Goal: Task Accomplishment & Management: Use online tool/utility

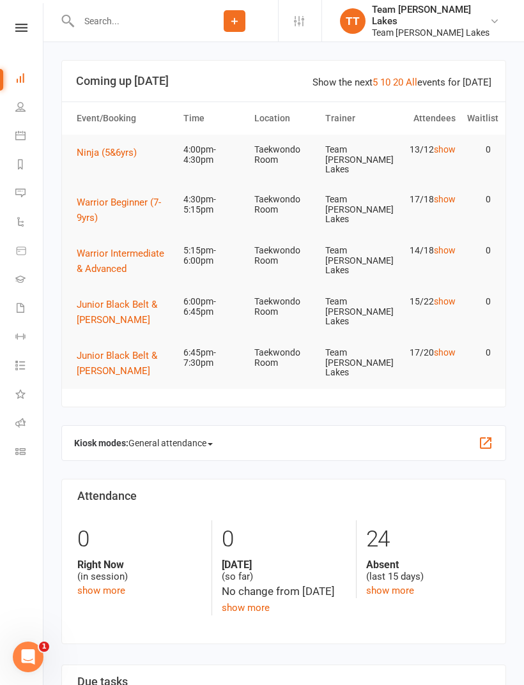
click at [24, 130] on link "Calendar" at bounding box center [29, 137] width 29 height 29
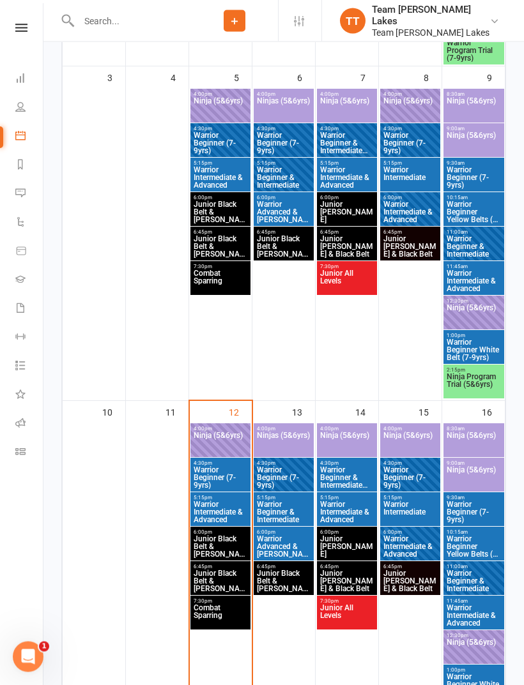
scroll to position [584, 0]
click at [224, 433] on span "Ninja (5&6yrs)" at bounding box center [220, 443] width 55 height 23
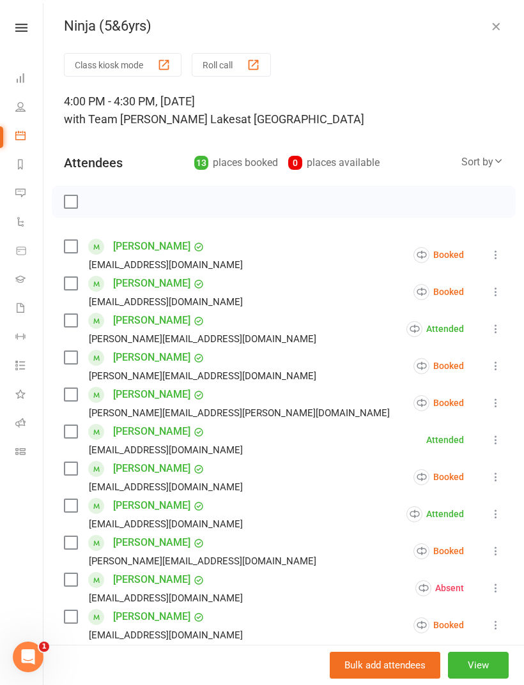
click at [228, 66] on button "Roll call" at bounding box center [231, 65] width 79 height 24
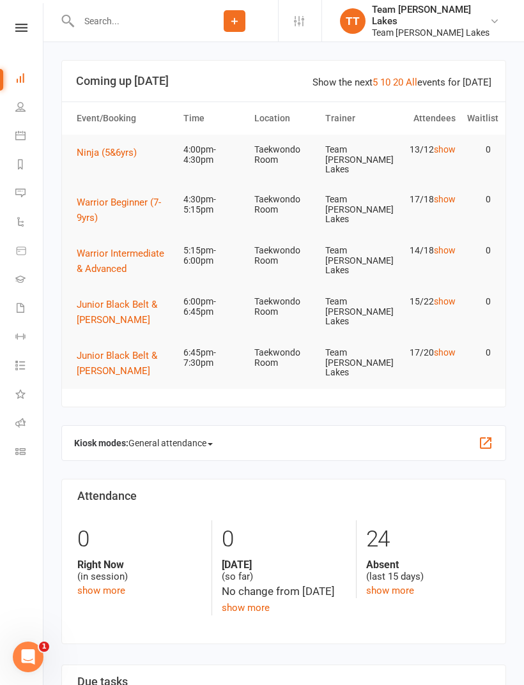
click at [19, 133] on icon at bounding box center [20, 135] width 10 height 10
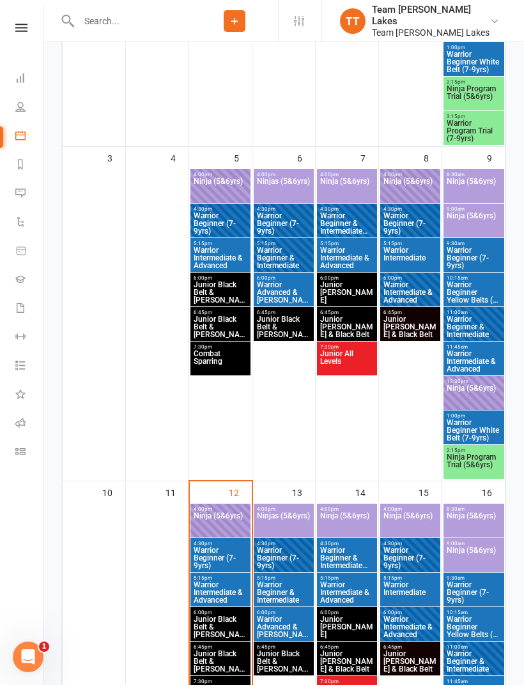
scroll to position [528, 0]
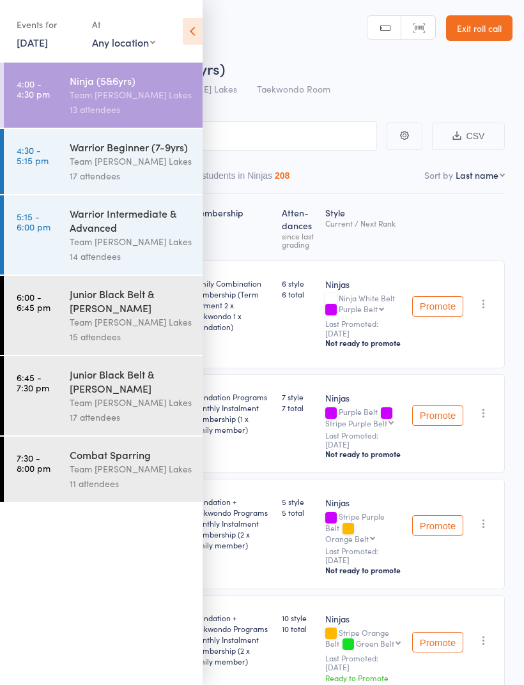
click at [197, 29] on icon at bounding box center [193, 31] width 20 height 27
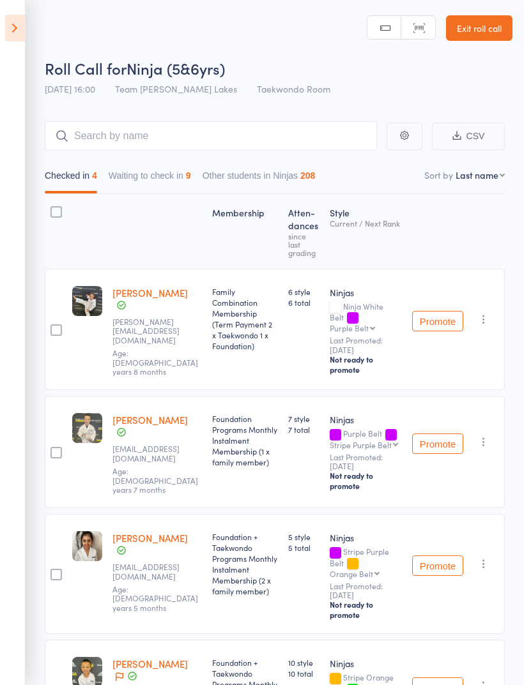
click at [162, 162] on div "Checked in 4 Waiting to check in 9 Other students in Ninjas 208" at bounding box center [275, 172] width 460 height 43
click at [147, 178] on button "Waiting to check in 9" at bounding box center [150, 178] width 82 height 29
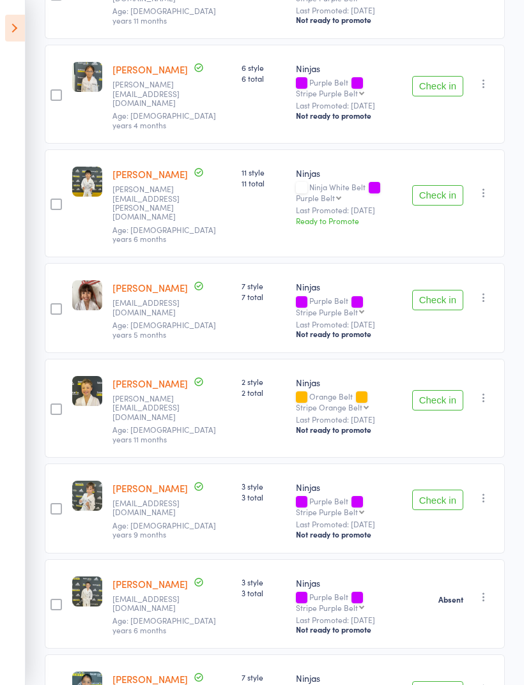
scroll to position [438, 0]
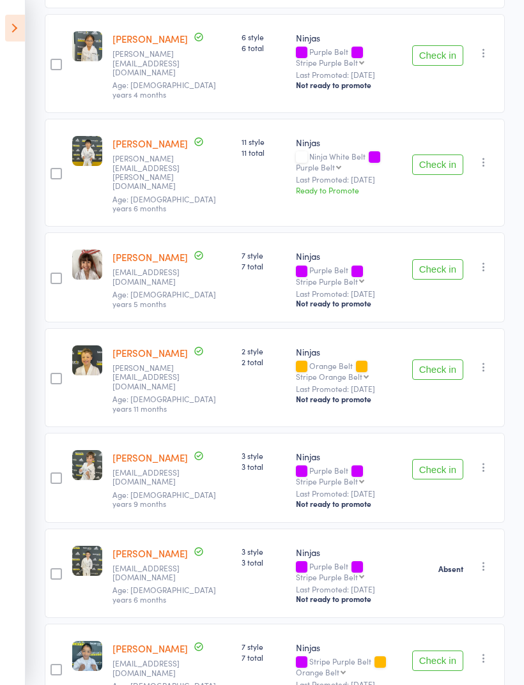
click at [445, 651] on button "Check in" at bounding box center [437, 661] width 51 height 20
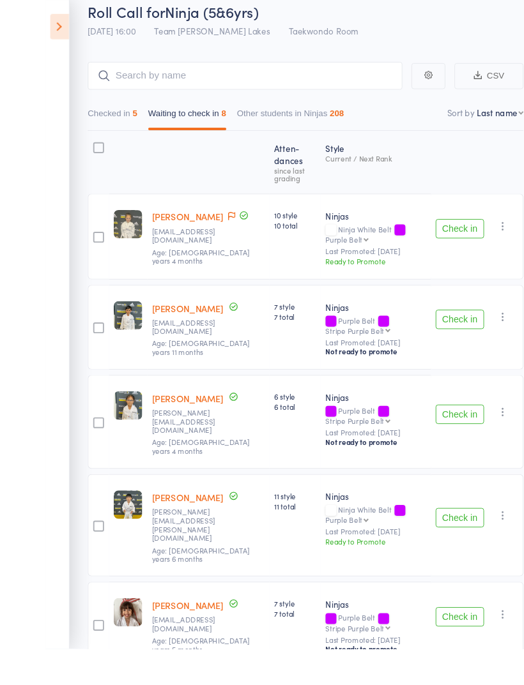
scroll to position [68, 0]
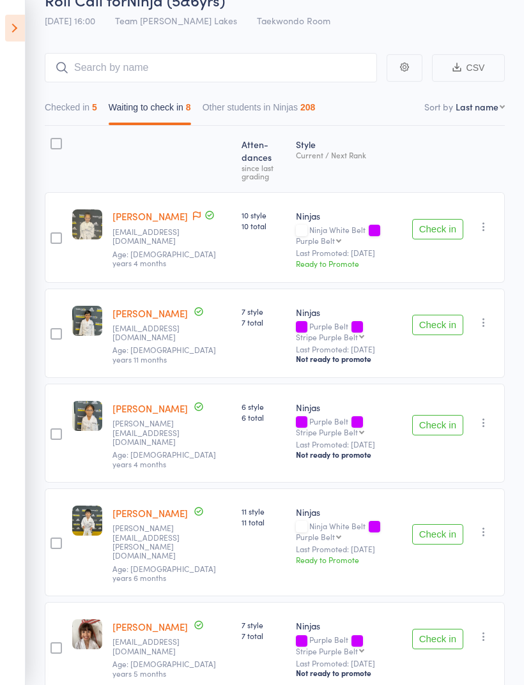
click at [443, 219] on button "Check in" at bounding box center [437, 229] width 51 height 20
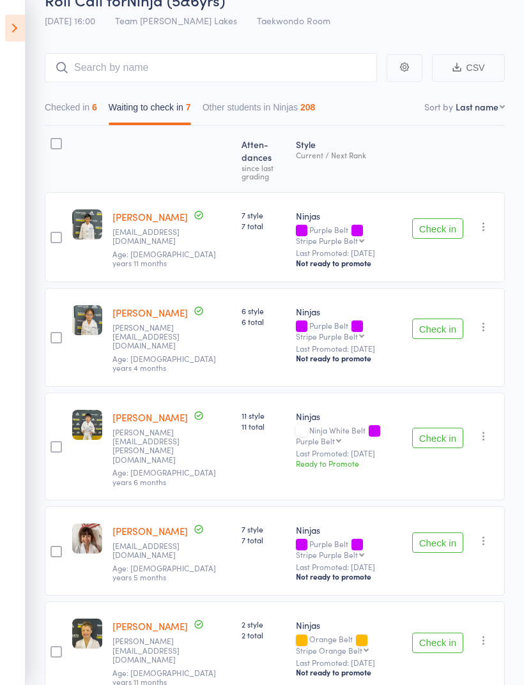
click at [434, 533] on button "Check in" at bounding box center [437, 543] width 51 height 20
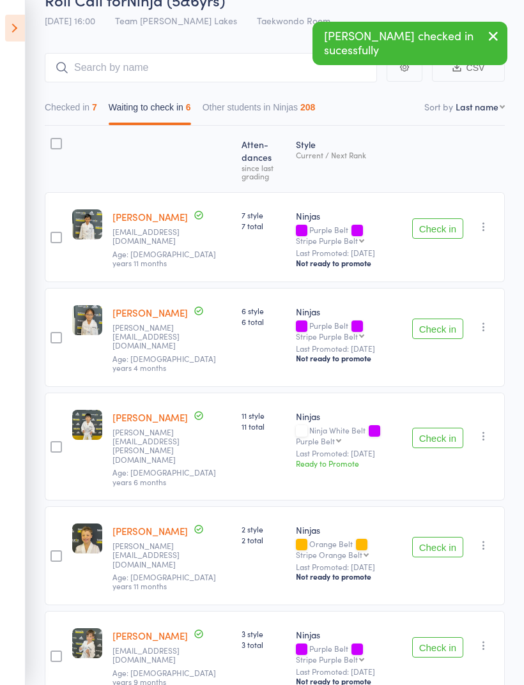
click at [439, 428] on button "Check in" at bounding box center [437, 438] width 51 height 20
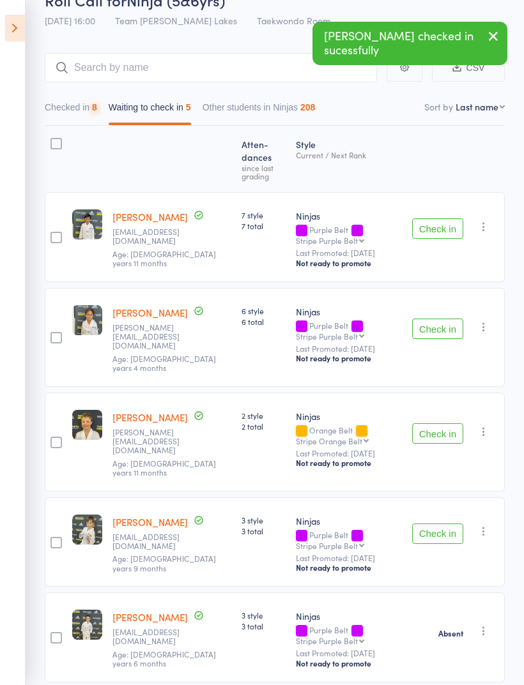
scroll to position [54, 0]
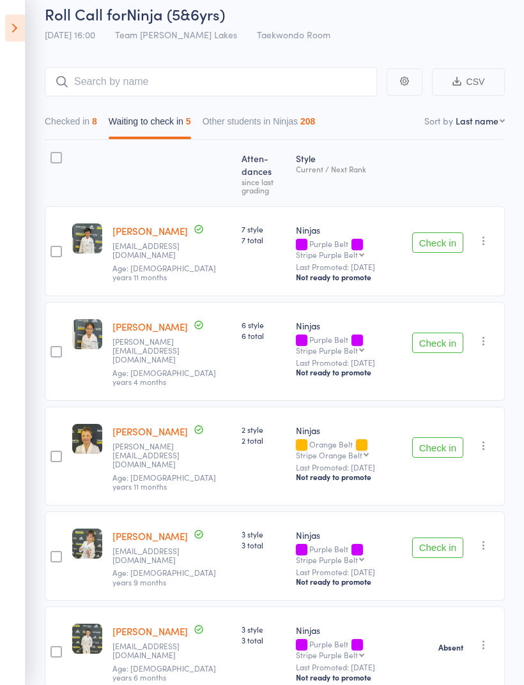
click at [443, 232] on button "Check in" at bounding box center [437, 242] width 51 height 20
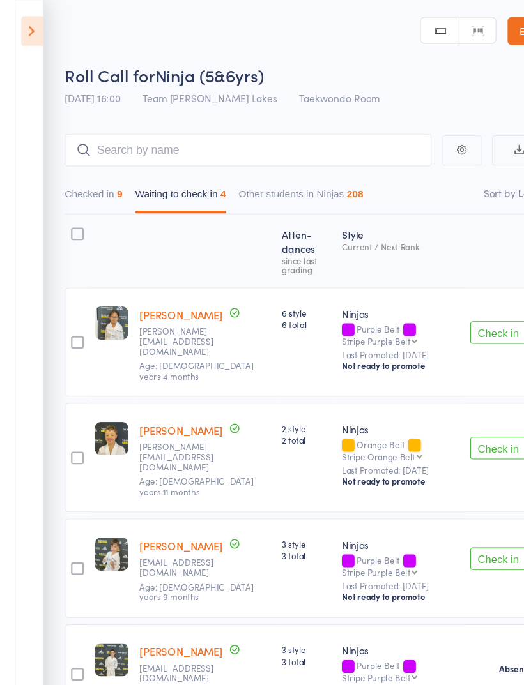
scroll to position [0, 0]
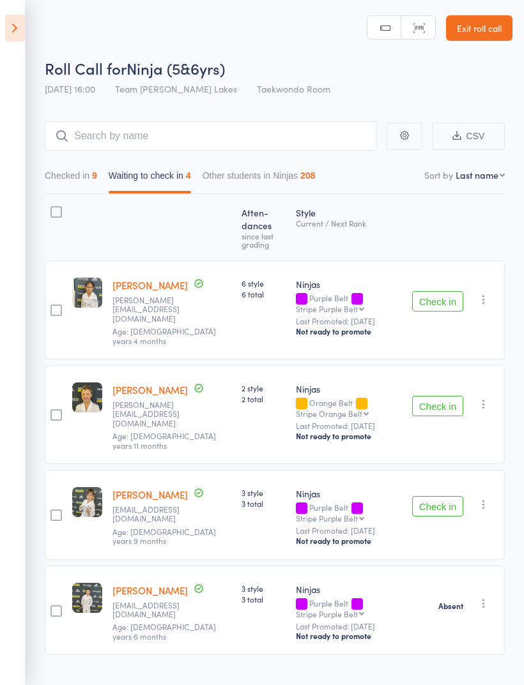
click at [448, 291] on button "Check in" at bounding box center [437, 301] width 51 height 20
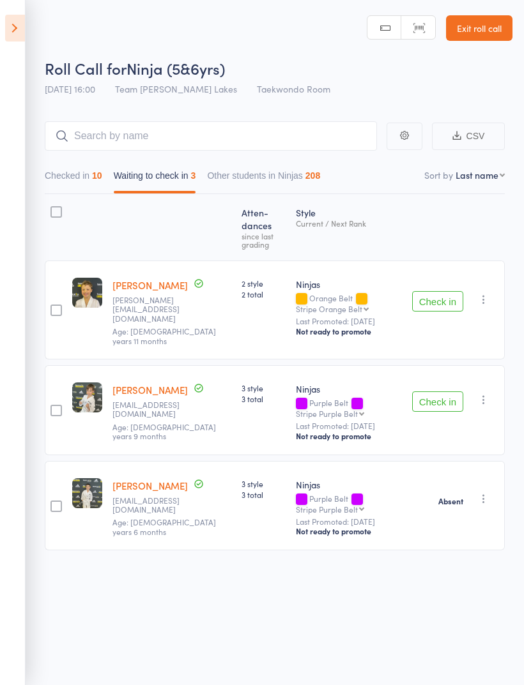
click at [56, 194] on button "Checked in 10" at bounding box center [73, 178] width 57 height 29
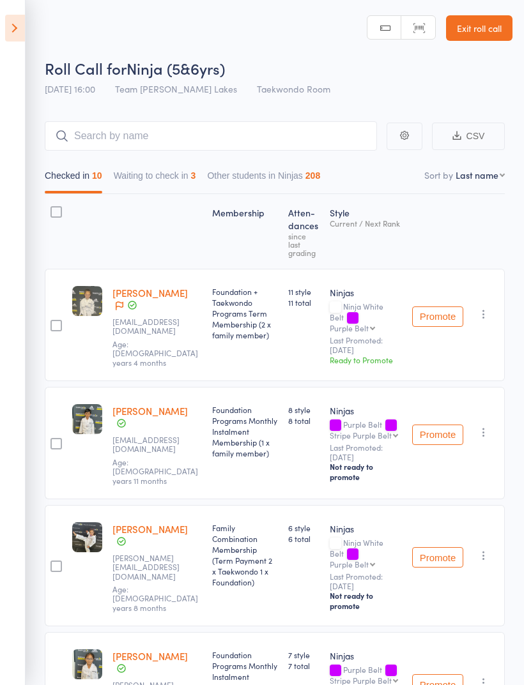
click at [54, 210] on div at bounding box center [55, 211] width 11 height 11
click at [53, 208] on input "checkbox" at bounding box center [53, 208] width 0 height 0
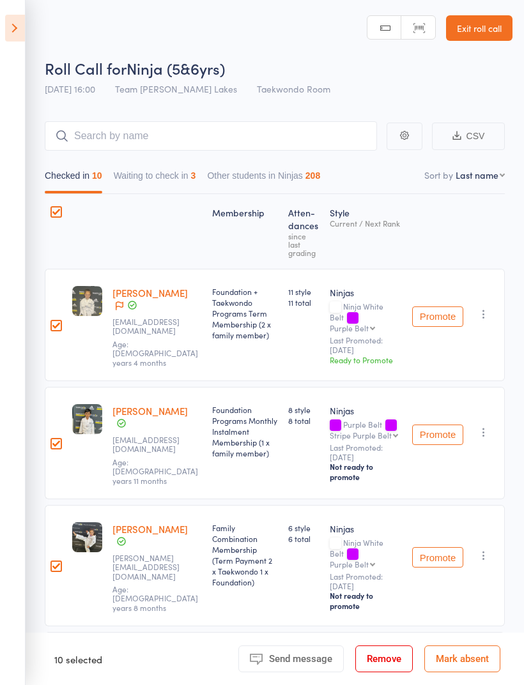
click at [55, 208] on div at bounding box center [55, 211] width 11 height 11
click at [53, 208] on input "checkbox" at bounding box center [53, 208] width 0 height 0
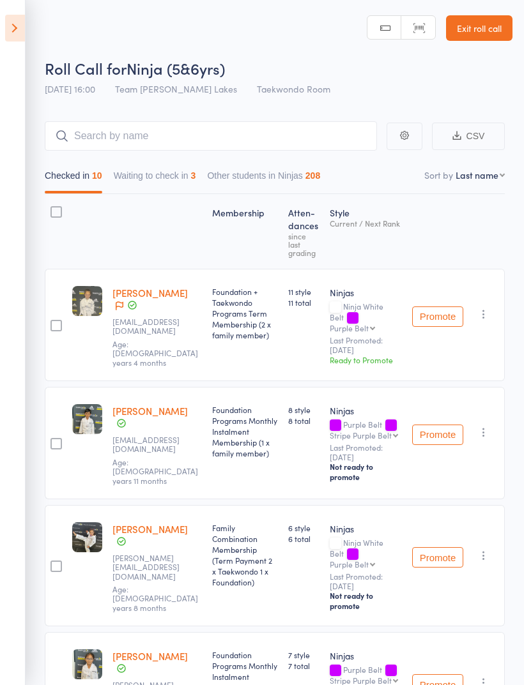
click at [167, 170] on button "Waiting to check in 3" at bounding box center [155, 178] width 82 height 29
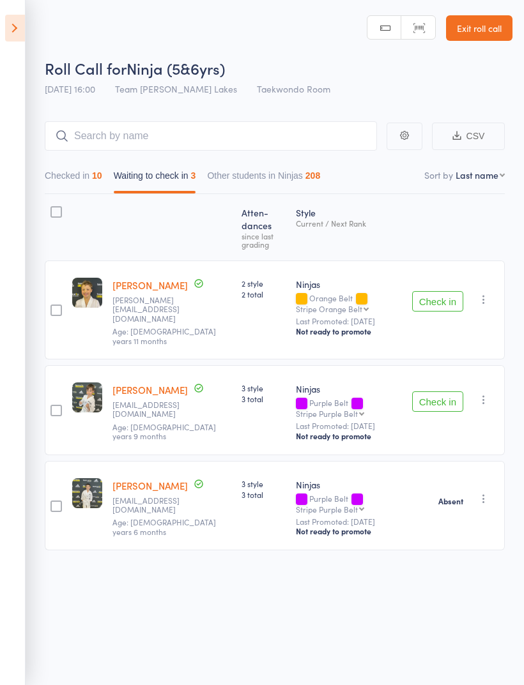
scroll to position [9, 0]
click at [59, 206] on div at bounding box center [55, 211] width 11 height 11
click at [53, 208] on input "checkbox" at bounding box center [53, 208] width 0 height 0
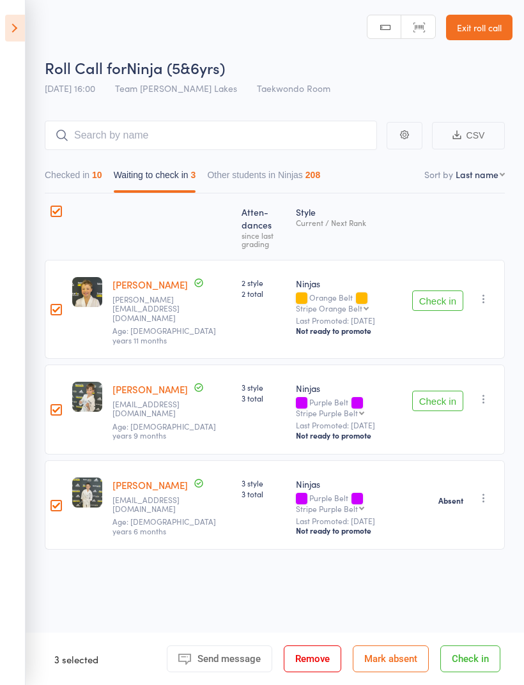
click at [392, 659] on button "Mark absent" at bounding box center [391, 659] width 76 height 27
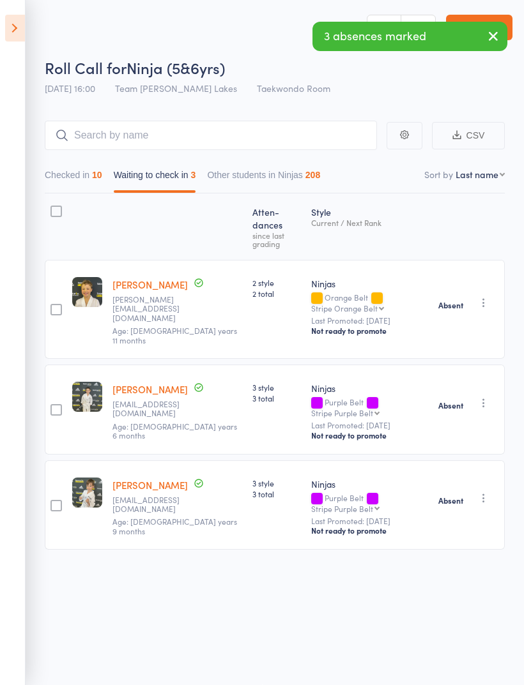
click at [9, 24] on icon at bounding box center [15, 28] width 20 height 27
